Goal: Communication & Community: Participate in discussion

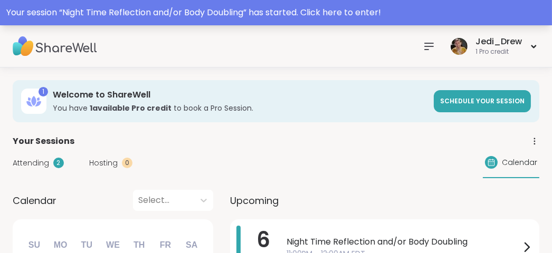
click at [338, 12] on div "Your session “ Night Time Reflection and/or Body Doubling ” has started. Click …" at bounding box center [275, 12] width 539 height 13
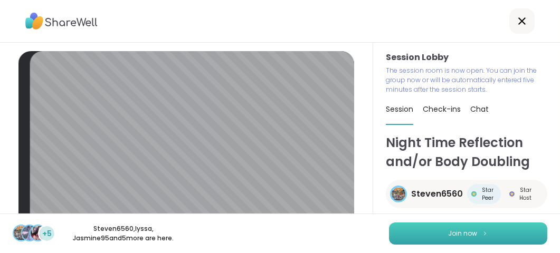
click at [458, 237] on span "Join now" at bounding box center [462, 233] width 29 height 9
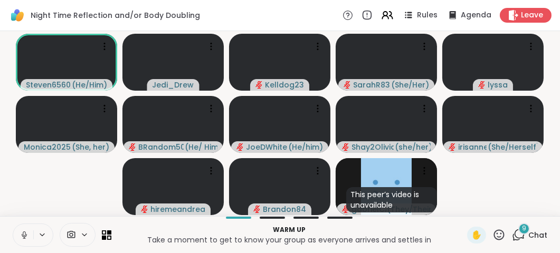
click at [28, 236] on icon at bounding box center [24, 234] width 9 height 9
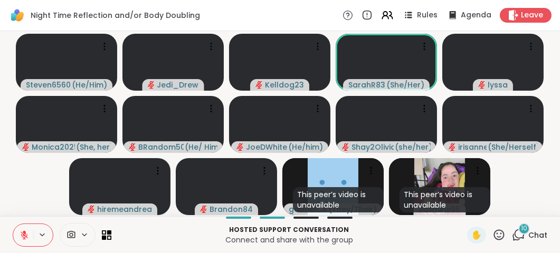
click at [21, 237] on icon at bounding box center [24, 234] width 9 height 9
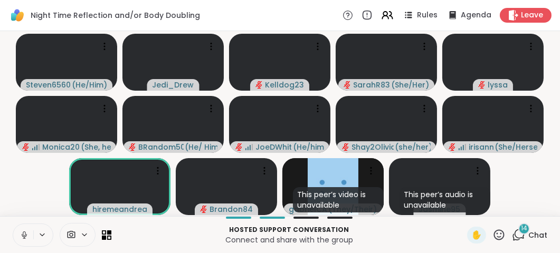
click at [21, 237] on icon at bounding box center [24, 234] width 9 height 9
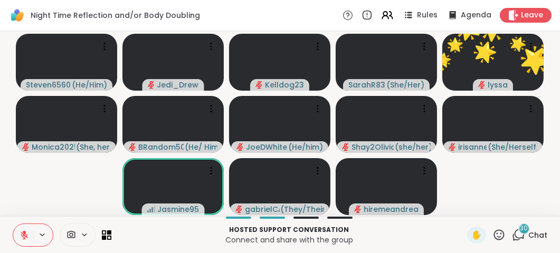
click at [21, 234] on icon at bounding box center [24, 234] width 9 height 9
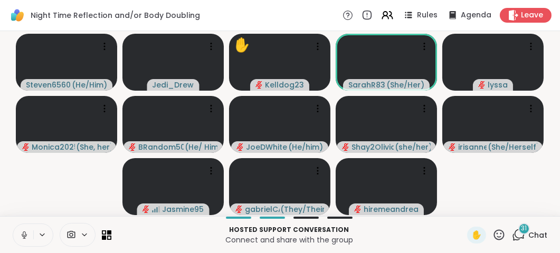
click at [449, 235] on p "Connect and share with the group" at bounding box center [289, 240] width 343 height 11
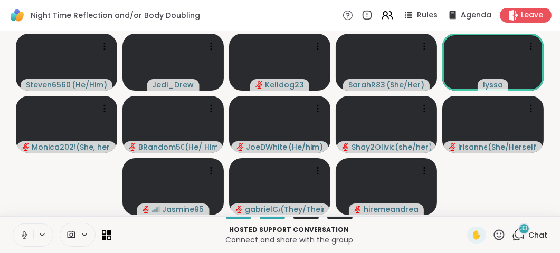
click at [492, 238] on icon at bounding box center [498, 234] width 13 height 13
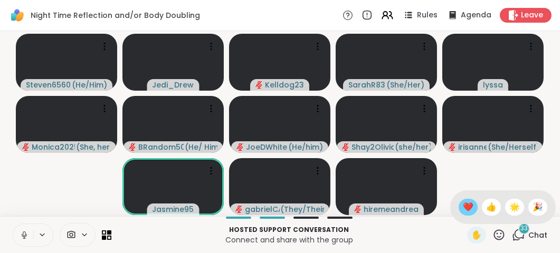
click at [458, 211] on div "❤️" at bounding box center [467, 207] width 19 height 17
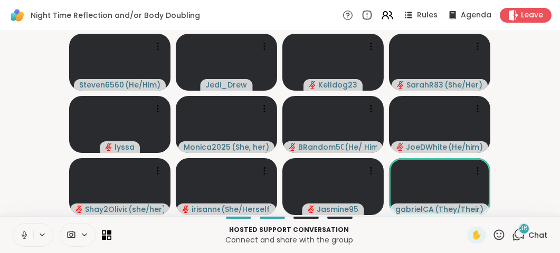
click at [30, 236] on button at bounding box center [23, 235] width 20 height 22
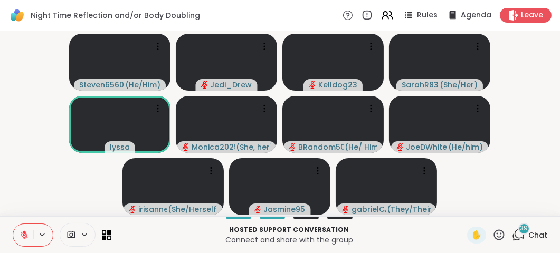
click at [494, 237] on icon at bounding box center [499, 234] width 11 height 11
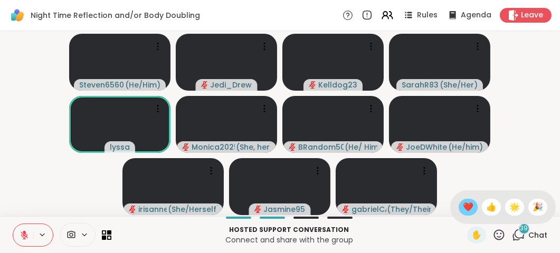
click at [463, 207] on span "❤️" at bounding box center [468, 207] width 11 height 13
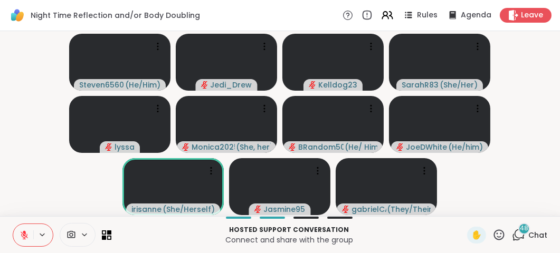
click at [492, 241] on icon at bounding box center [498, 234] width 13 height 13
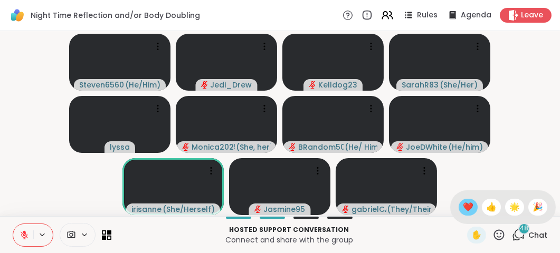
click at [463, 205] on span "❤️" at bounding box center [468, 207] width 11 height 13
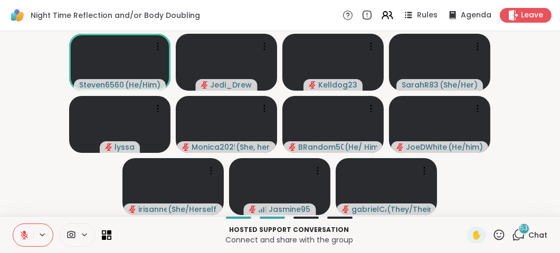
click at [28, 235] on button at bounding box center [23, 235] width 20 height 22
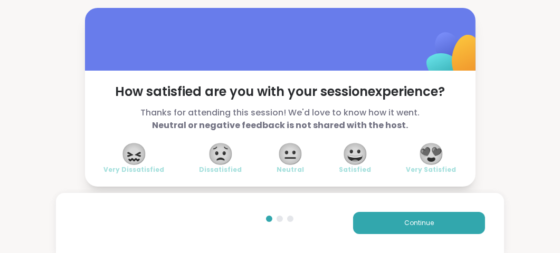
click at [437, 146] on span "😍" at bounding box center [431, 154] width 26 height 19
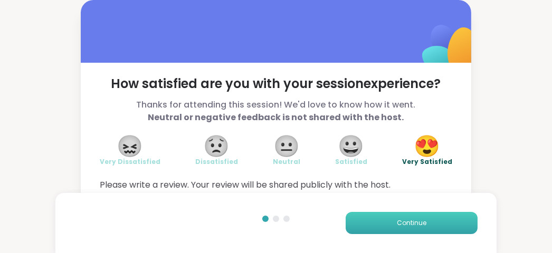
click at [440, 234] on button "Continue" at bounding box center [411, 223] width 132 height 22
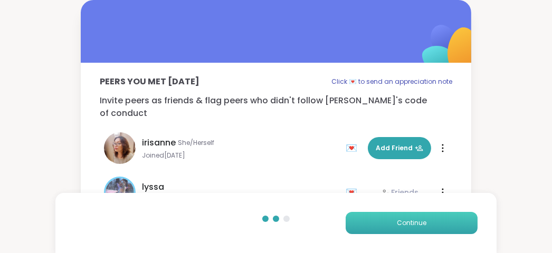
click at [440, 234] on button "Continue" at bounding box center [411, 223] width 132 height 22
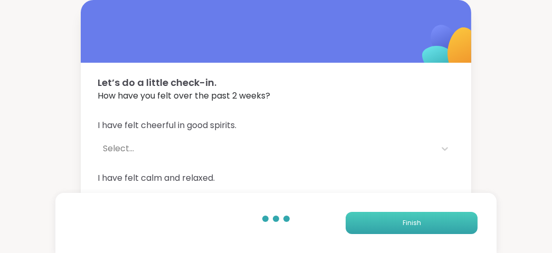
click at [440, 234] on button "Finish" at bounding box center [411, 223] width 132 height 22
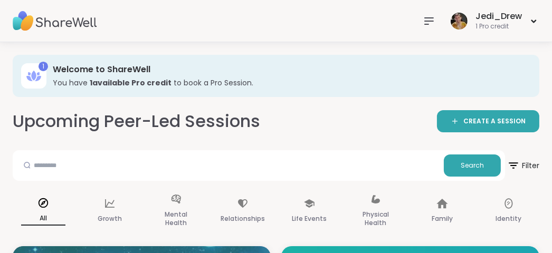
click at [431, 25] on icon at bounding box center [428, 21] width 13 height 13
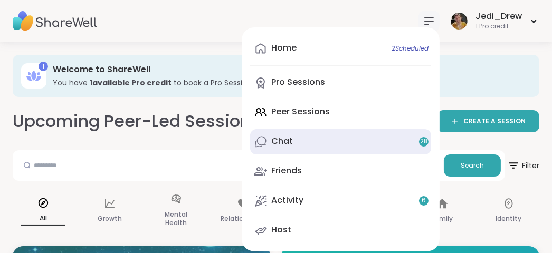
click at [282, 145] on div "Chat 28" at bounding box center [282, 142] width 22 height 12
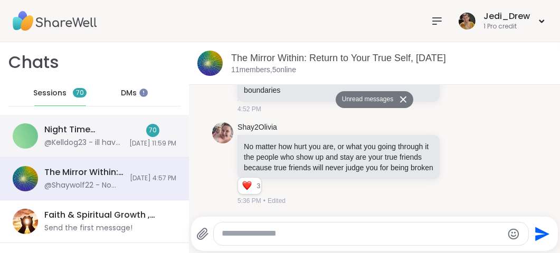
click at [47, 130] on div "Night Time Reflection and/or Body Doubling, [DATE]" at bounding box center [83, 130] width 79 height 12
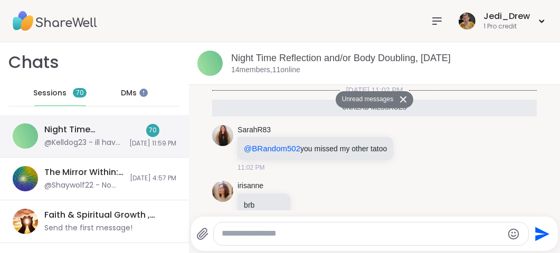
scroll to position [4920, 0]
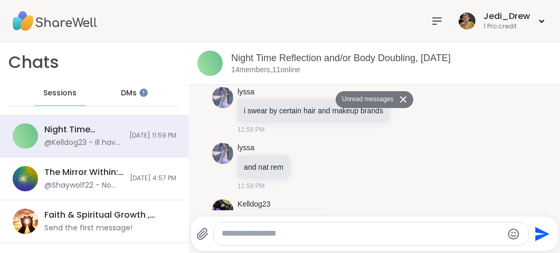
click at [260, 231] on textarea "Type your message" at bounding box center [362, 233] width 281 height 11
paste textarea "**********"
type textarea "**********"
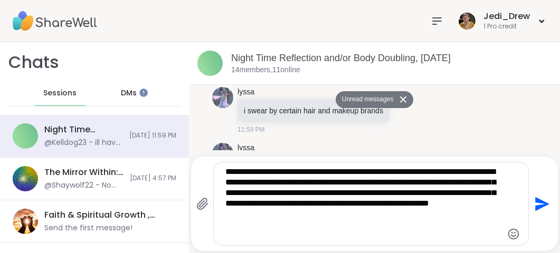
click at [533, 210] on icon "Send" at bounding box center [540, 204] width 17 height 17
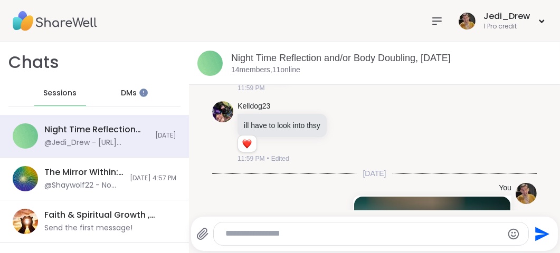
scroll to position [5151, 0]
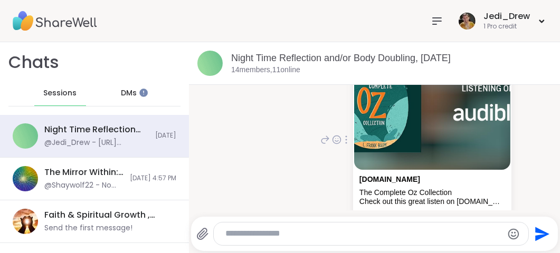
click at [408, 228] on link "[DOMAIN_NAME][URL]" at bounding box center [399, 232] width 81 height 8
paste textarea "**********"
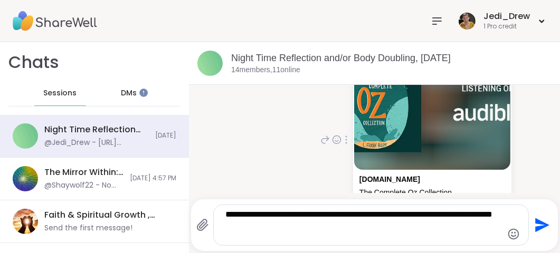
click at [320, 133] on icon at bounding box center [324, 139] width 9 height 13
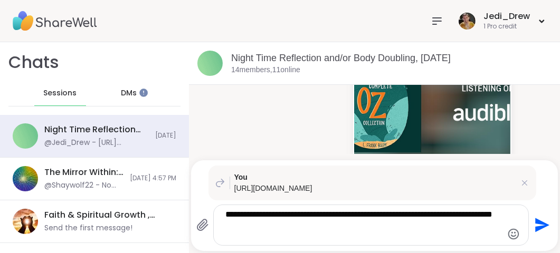
type textarea "**********"
click at [535, 229] on icon "Send" at bounding box center [542, 225] width 14 height 14
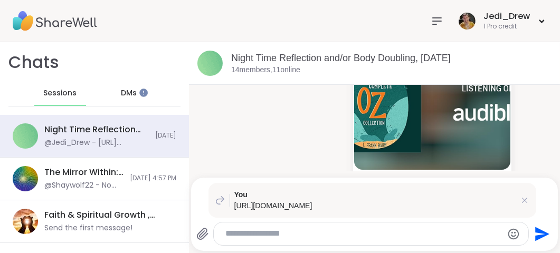
scroll to position [5356, 0]
